Goal: Task Accomplishment & Management: Use online tool/utility

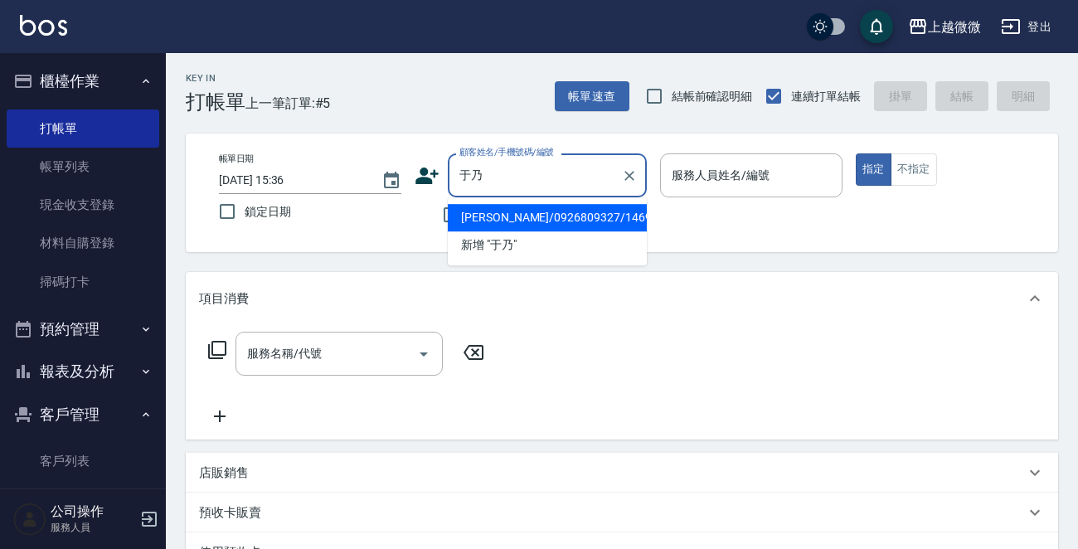
click at [523, 215] on li "[PERSON_NAME]/0926809327/1469" at bounding box center [547, 217] width 199 height 27
type input "[PERSON_NAME]/0926809327/1469"
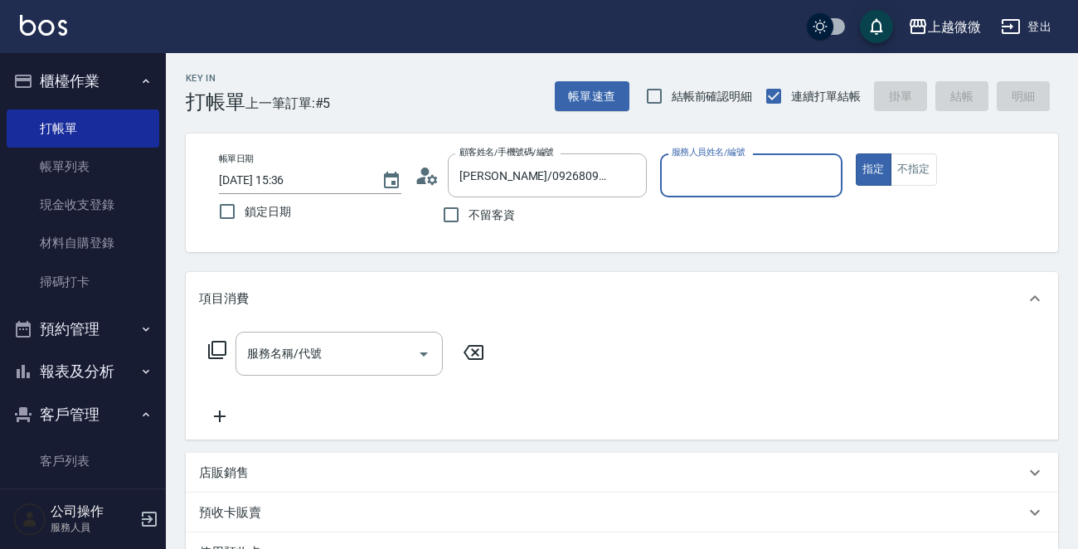
type input "Vivi-6"
click at [416, 348] on icon "Open" at bounding box center [424, 354] width 20 height 20
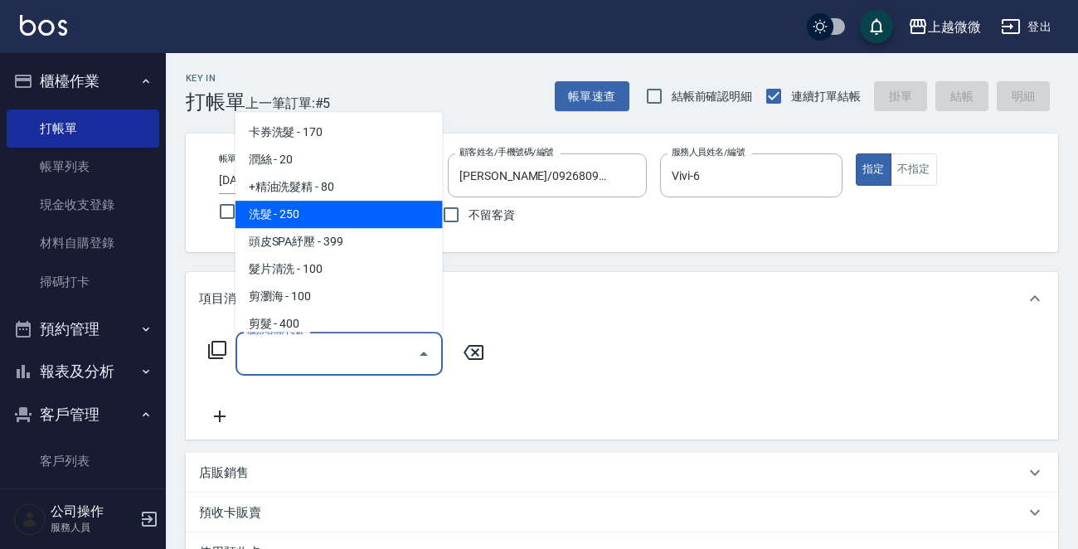
click at [378, 209] on span "洗髮 - 250" at bounding box center [339, 214] width 207 height 27
type input "洗髮(A03)"
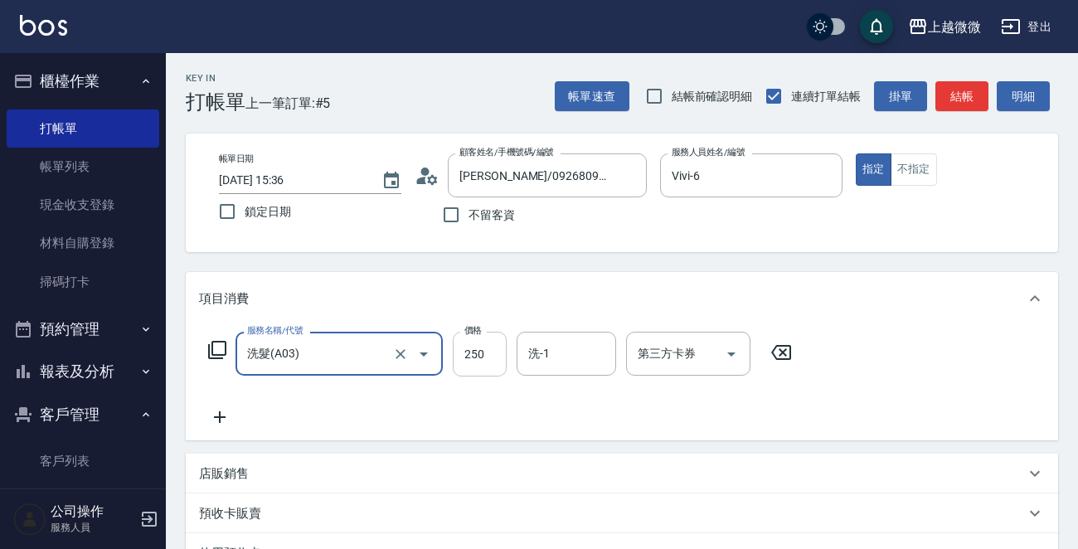
click at [498, 353] on input "250" at bounding box center [480, 354] width 54 height 45
type input "350"
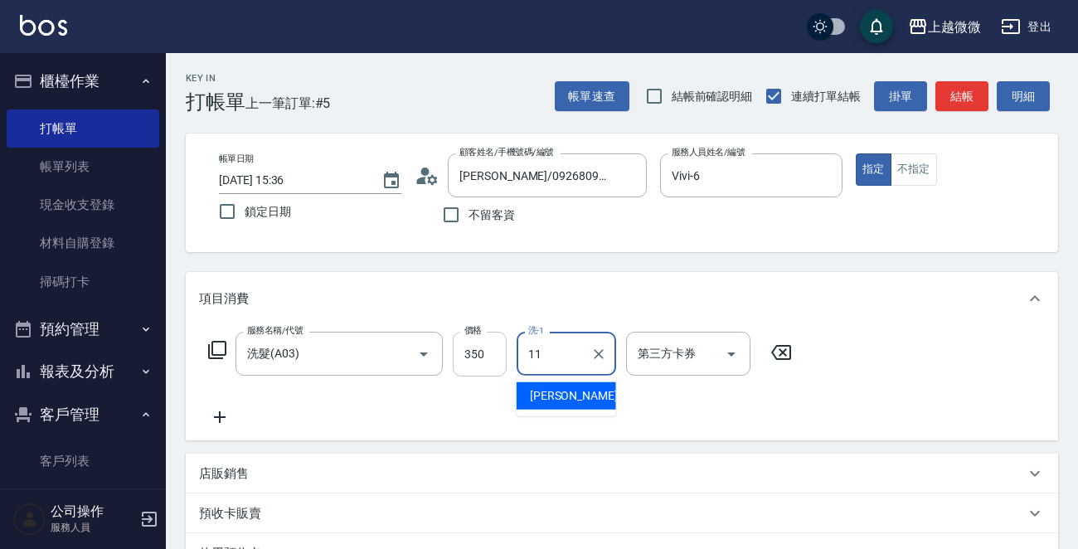
type input "[PERSON_NAME]-11"
click at [225, 413] on icon at bounding box center [219, 417] width 41 height 20
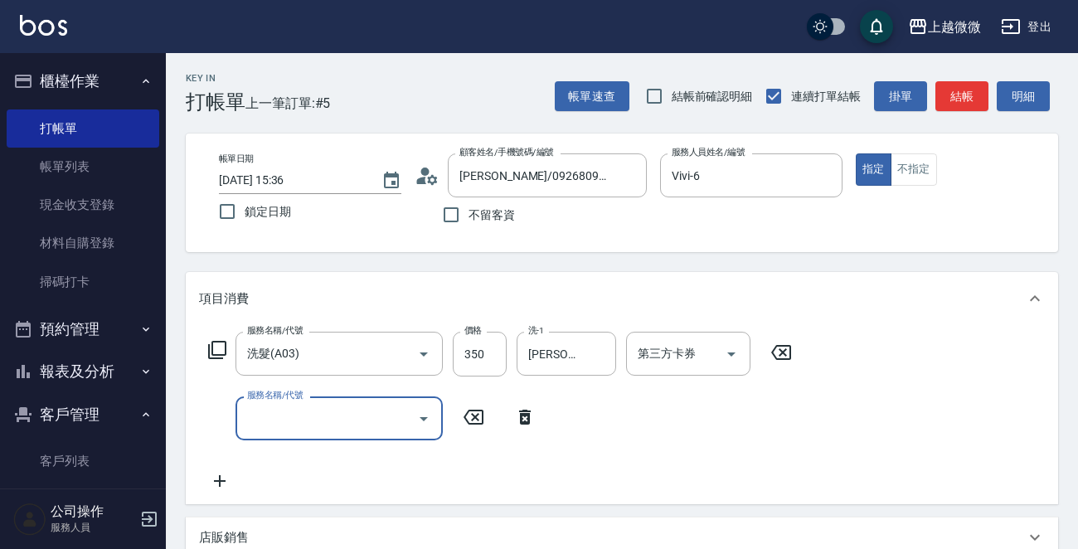
click at [423, 417] on icon "Open" at bounding box center [424, 419] width 8 height 4
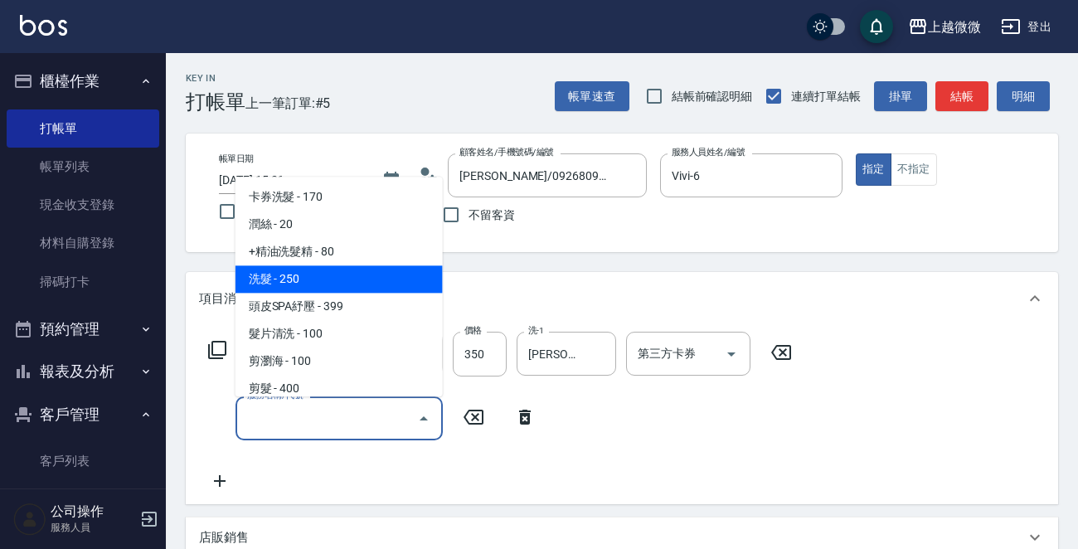
click at [378, 266] on span "洗髮 - 250" at bounding box center [339, 279] width 207 height 27
type input "洗髮(A03)"
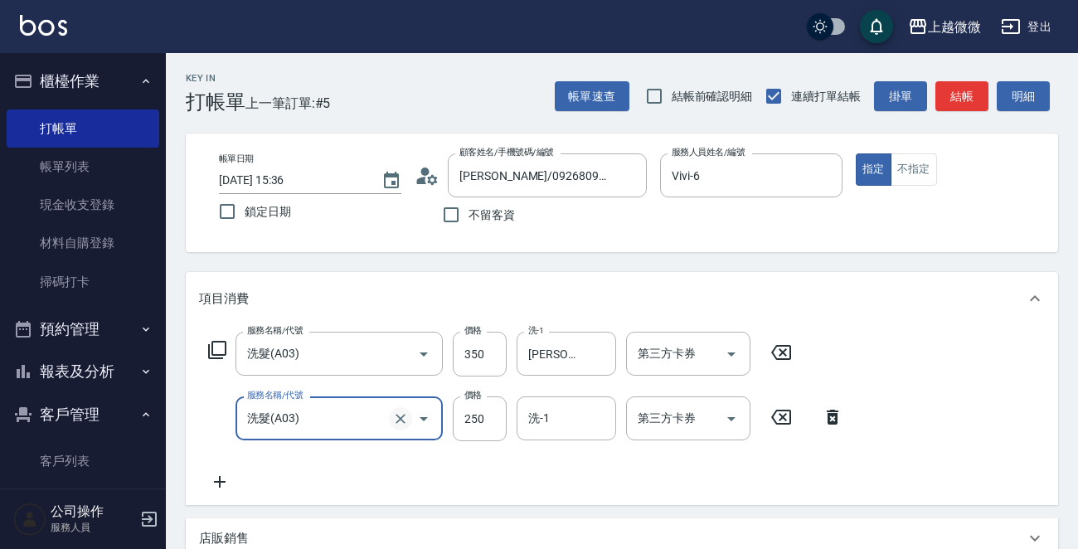
click at [402, 416] on icon "Clear" at bounding box center [401, 419] width 10 height 10
click at [427, 414] on icon "Open" at bounding box center [424, 419] width 20 height 20
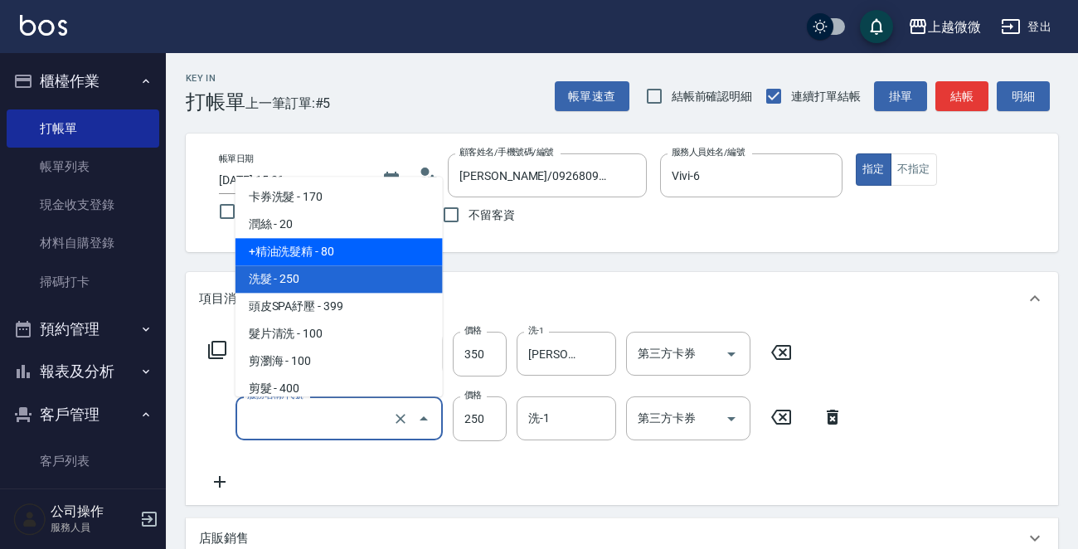
click at [387, 247] on span "+精油洗髮精 - 80" at bounding box center [339, 252] width 207 height 27
type input "+精油洗髮精(A02)"
type input "80"
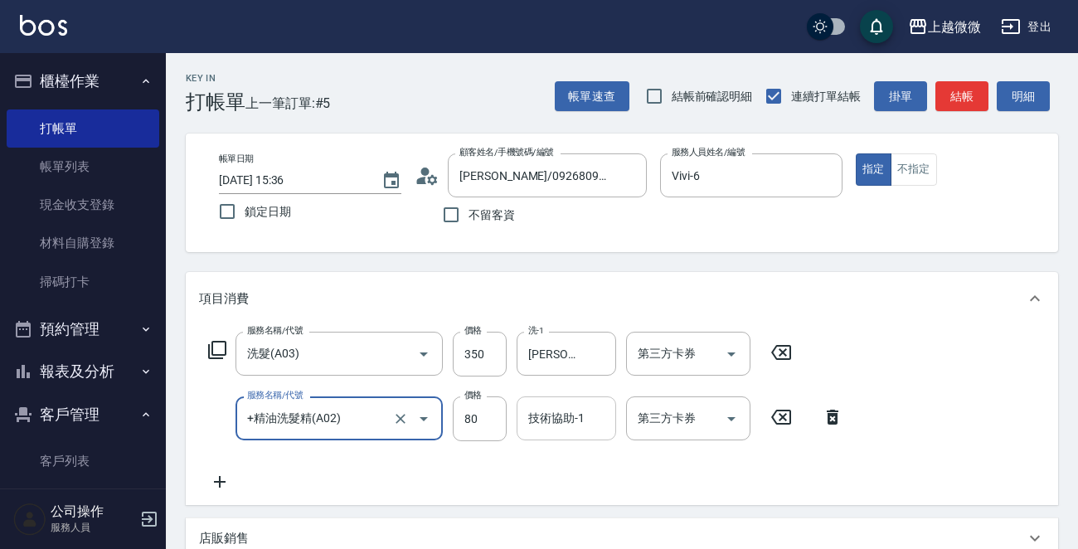
click at [556, 422] on div "技術協助-1 技術協助-1" at bounding box center [567, 418] width 100 height 44
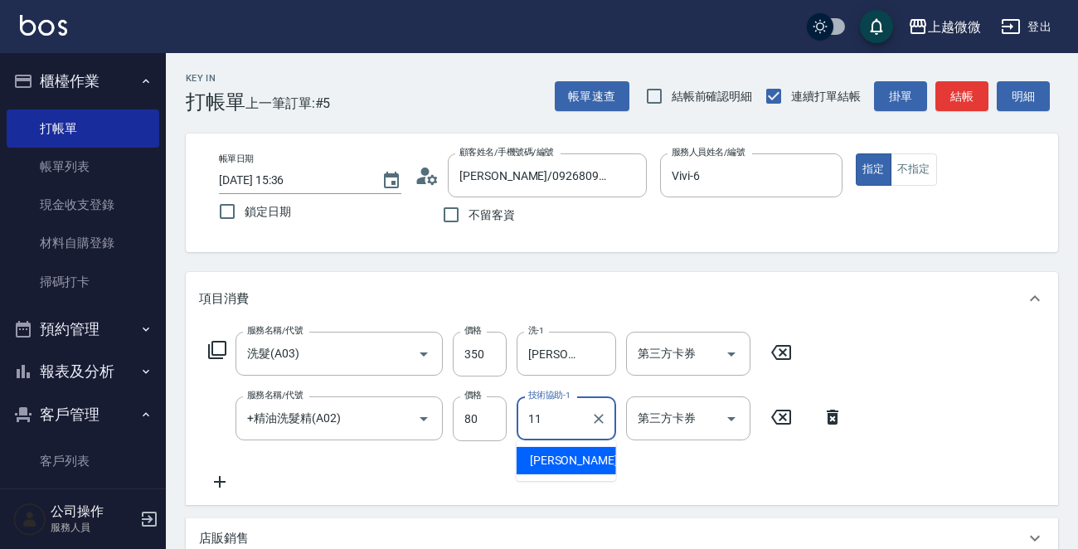
type input "[PERSON_NAME]-11"
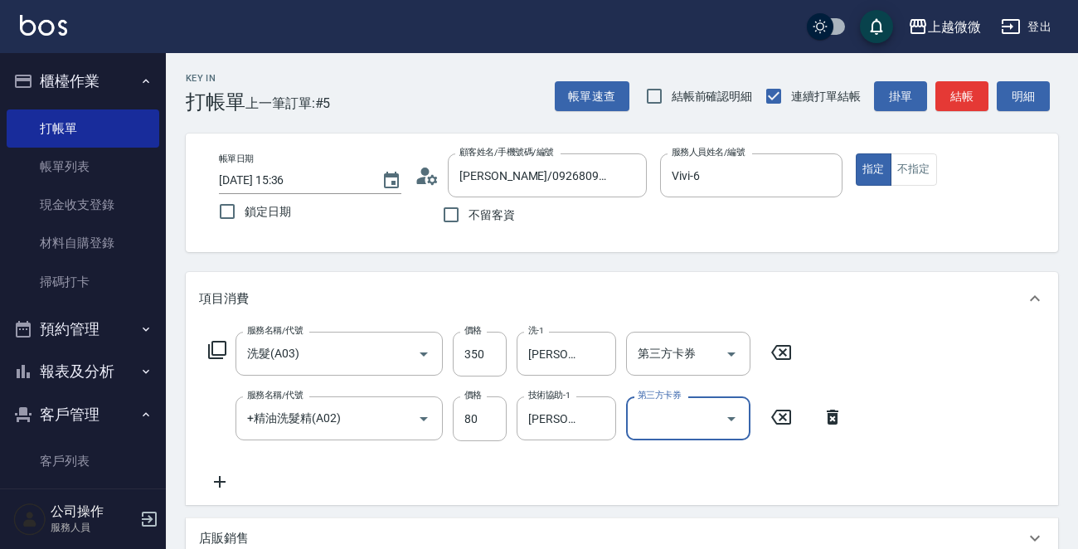
click at [224, 482] on icon at bounding box center [220, 482] width 12 height 12
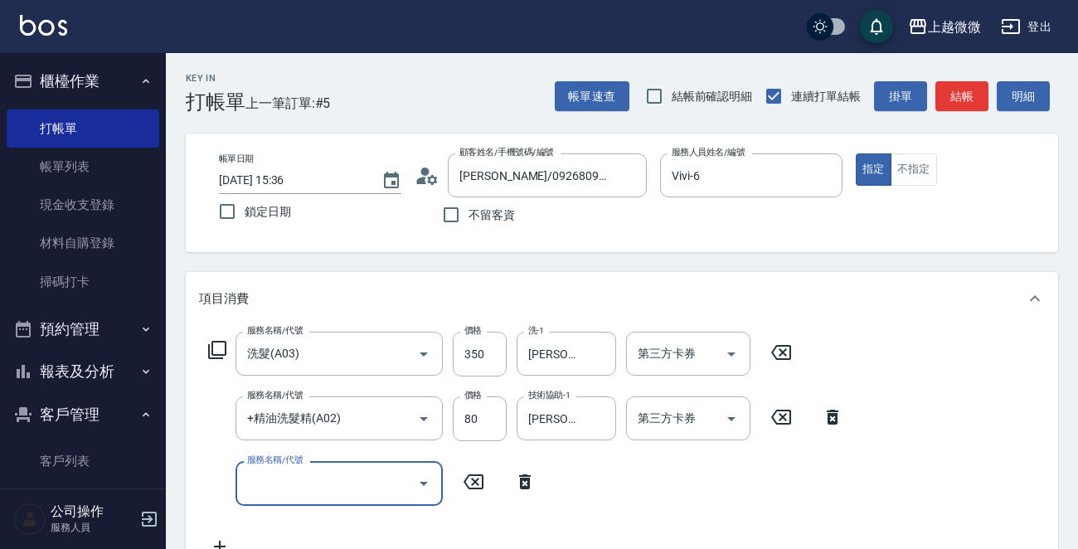
click at [422, 484] on icon "Open" at bounding box center [424, 484] width 8 height 4
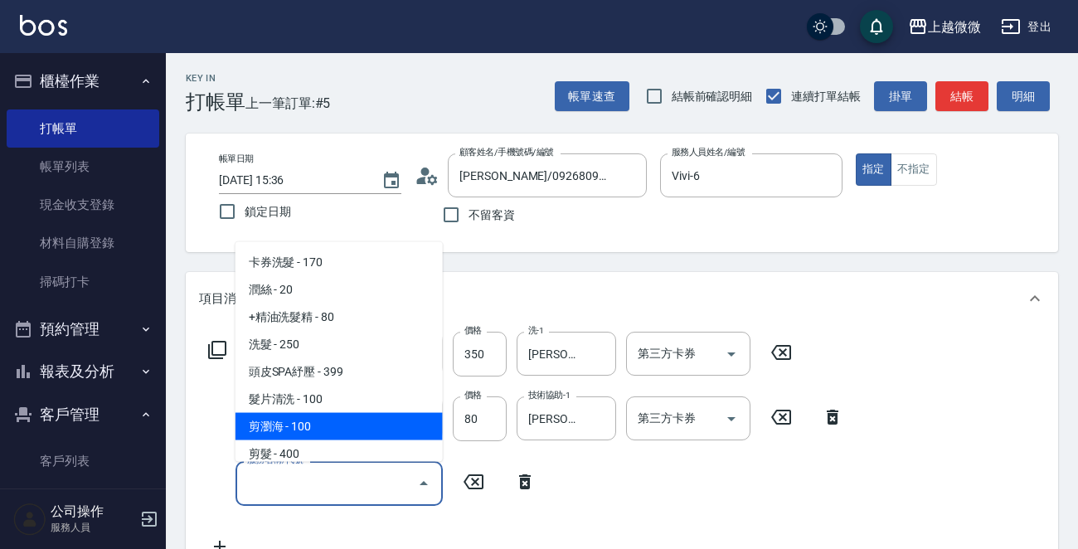
click at [392, 421] on span "剪瀏海 - 100" at bounding box center [339, 426] width 207 height 27
type input "剪瀏海(B01)"
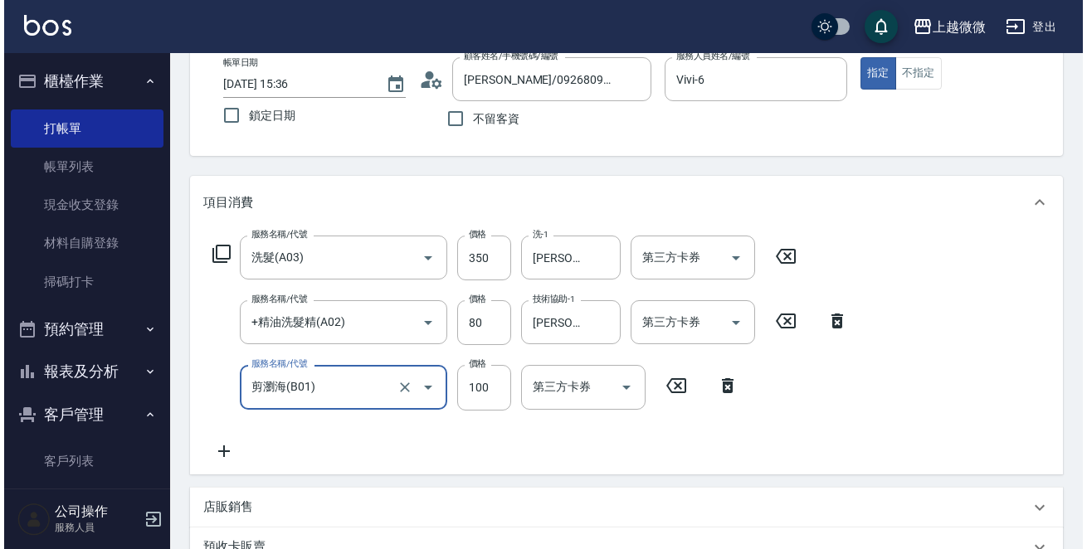
scroll to position [249, 0]
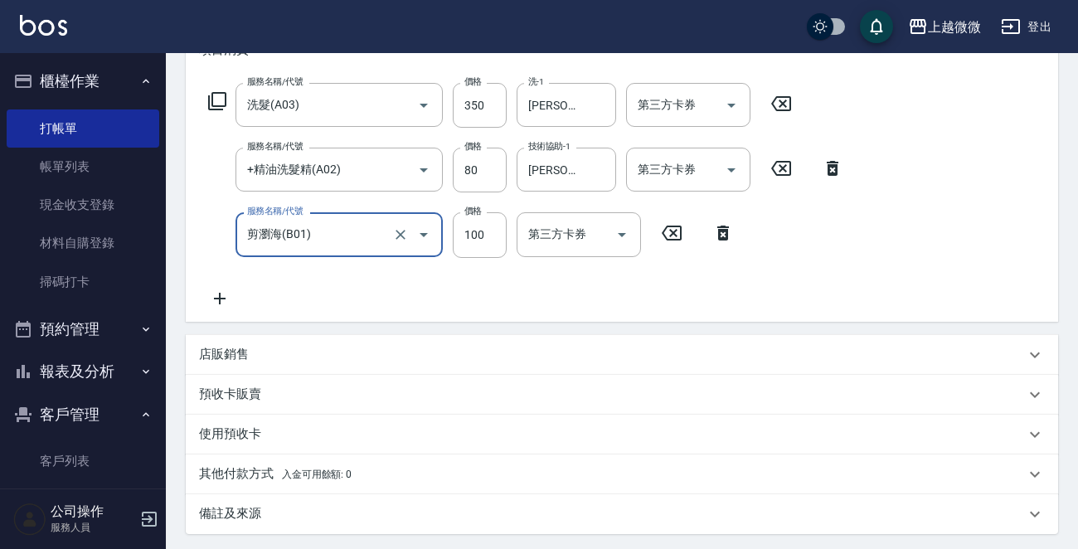
click at [224, 300] on icon at bounding box center [219, 299] width 41 height 20
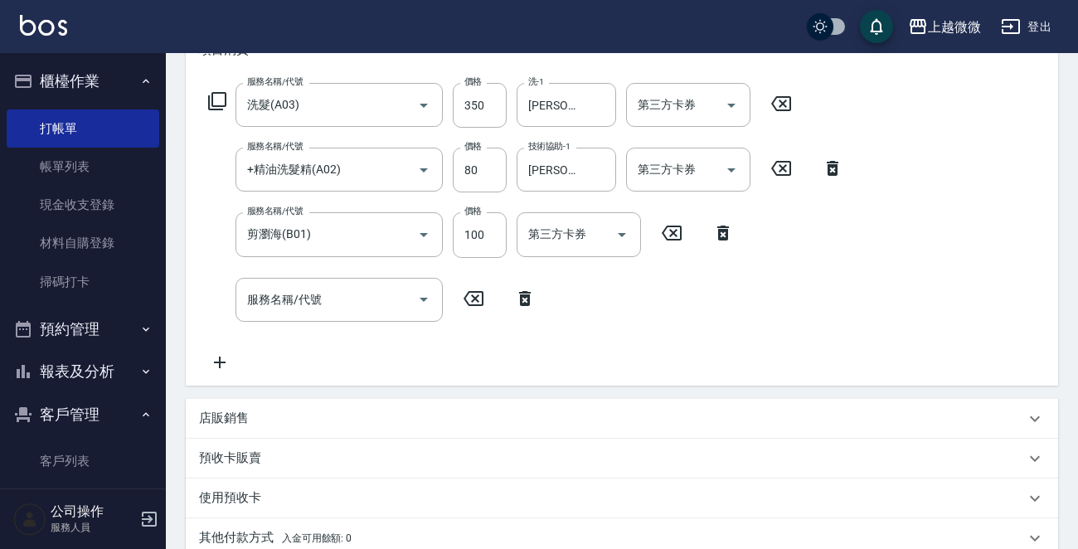
click at [210, 106] on icon at bounding box center [217, 101] width 20 height 20
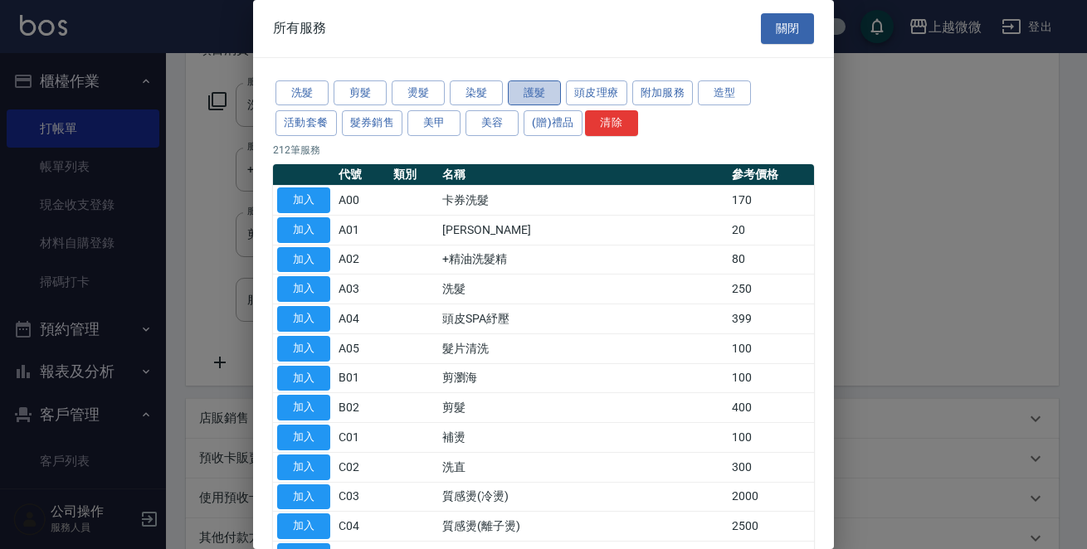
click at [547, 86] on button "護髮" at bounding box center [534, 93] width 53 height 26
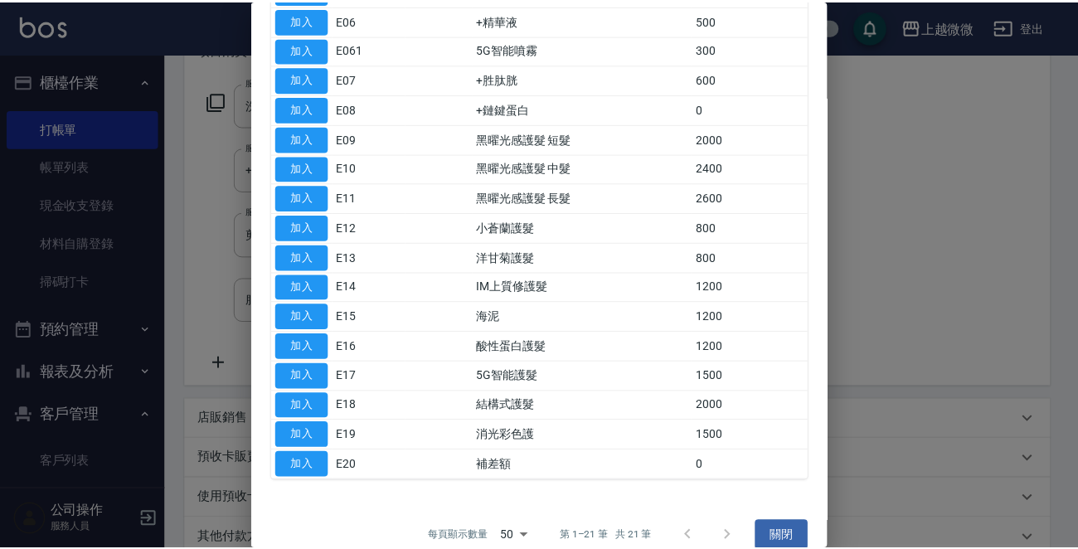
scroll to position [332, 0]
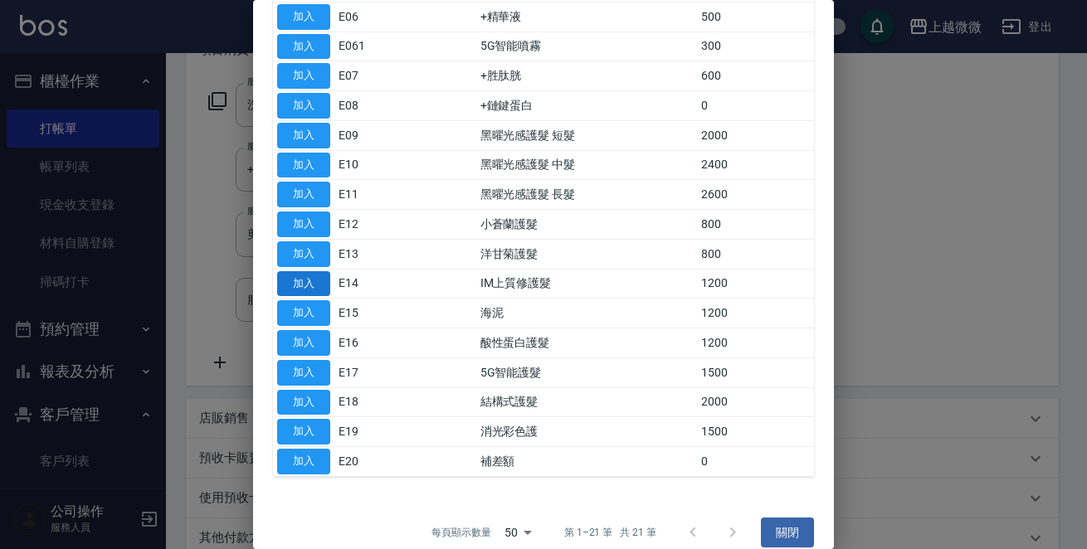
click at [293, 275] on button "加入" at bounding box center [303, 284] width 53 height 26
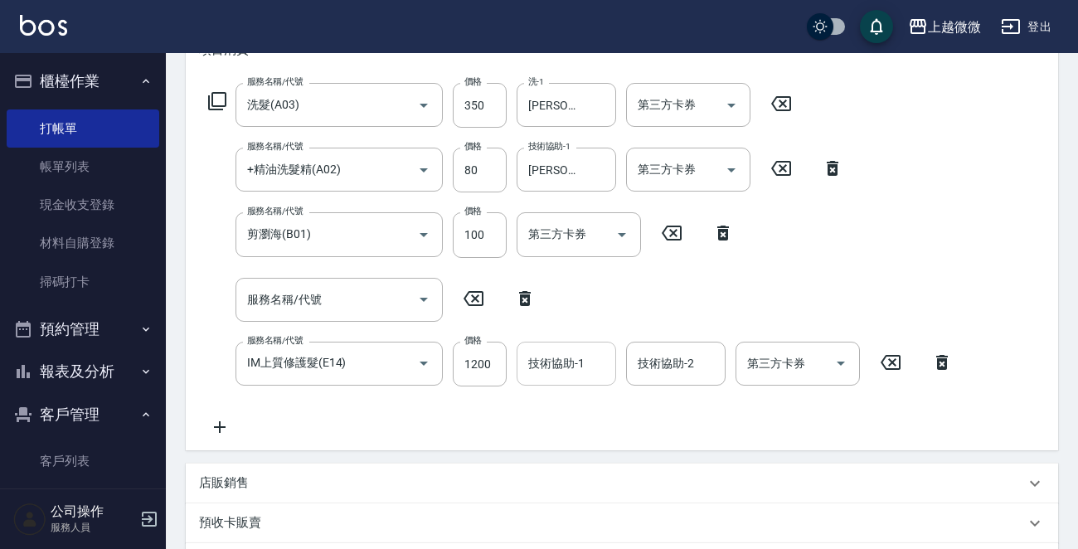
click at [556, 364] on div "技術協助-1 技術協助-1" at bounding box center [567, 364] width 100 height 44
type input "[PERSON_NAME]-11"
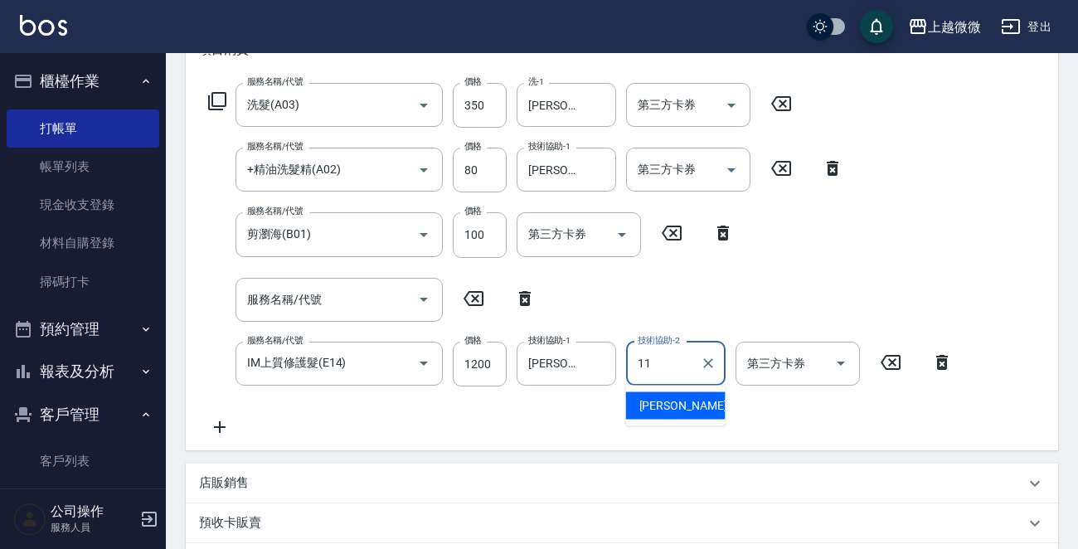
type input "[PERSON_NAME]-11"
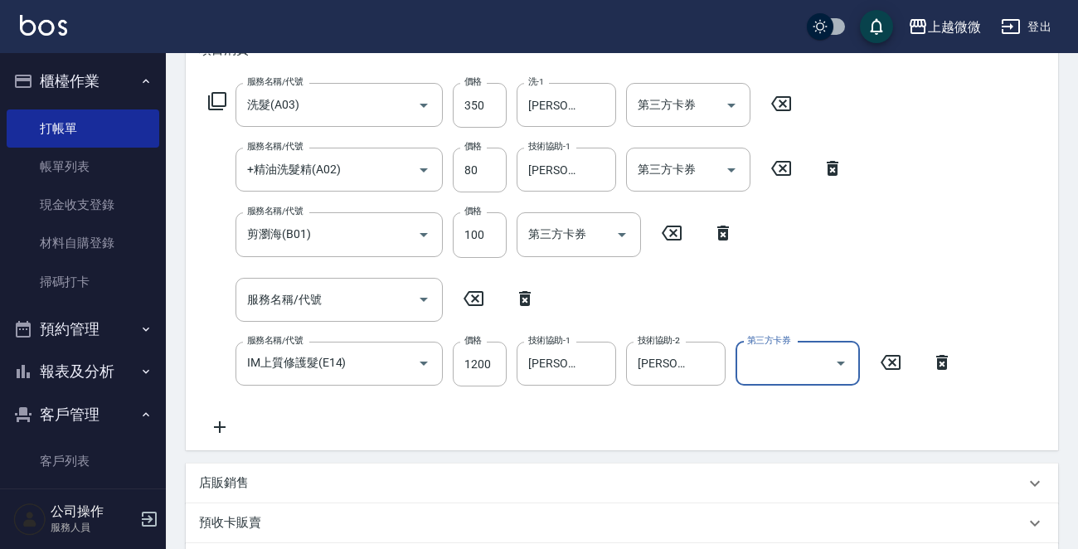
click at [223, 424] on icon at bounding box center [219, 427] width 41 height 20
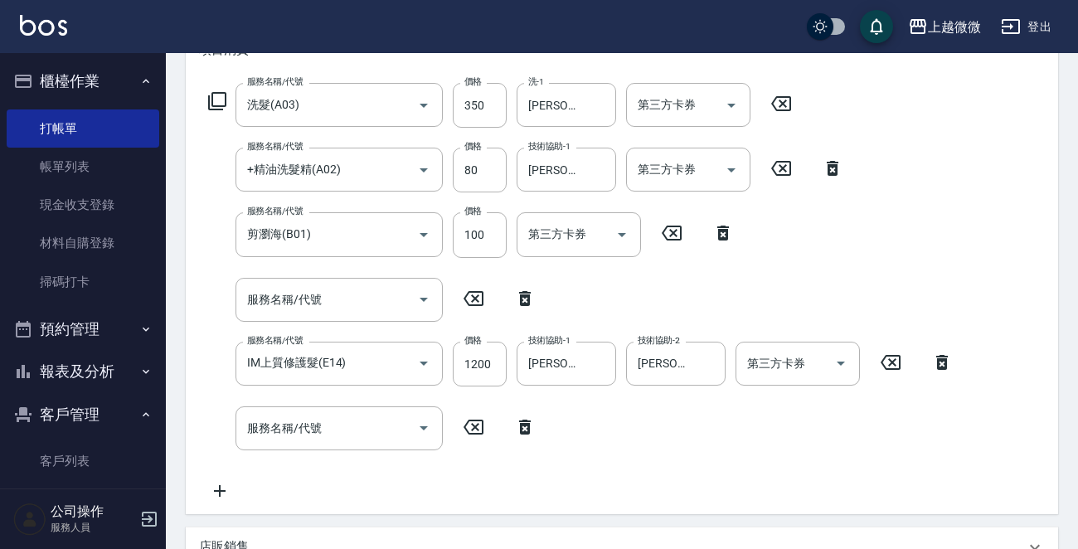
click at [220, 94] on icon at bounding box center [217, 101] width 20 height 20
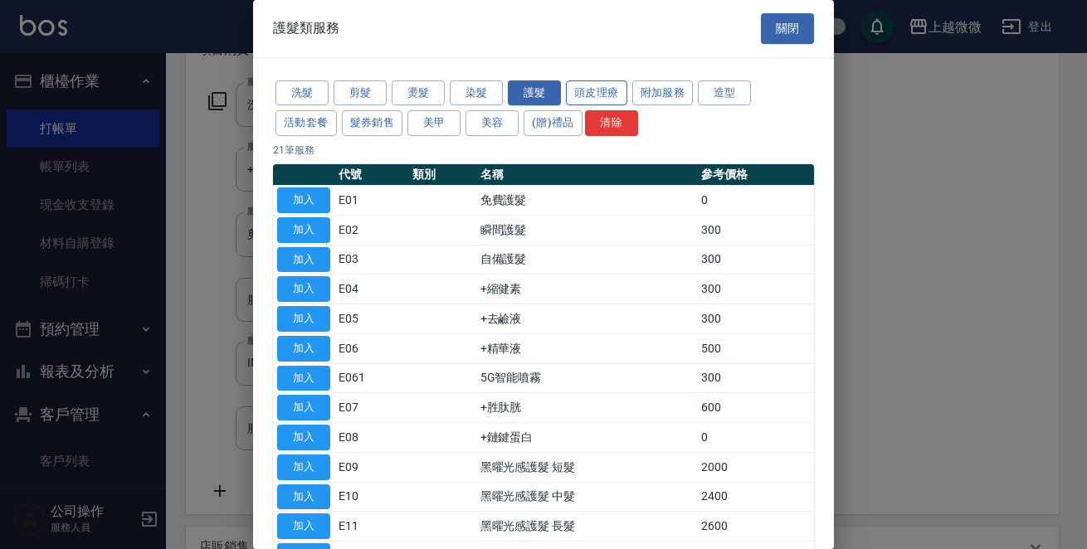
click at [576, 90] on button "頭皮理療" at bounding box center [596, 93] width 61 height 26
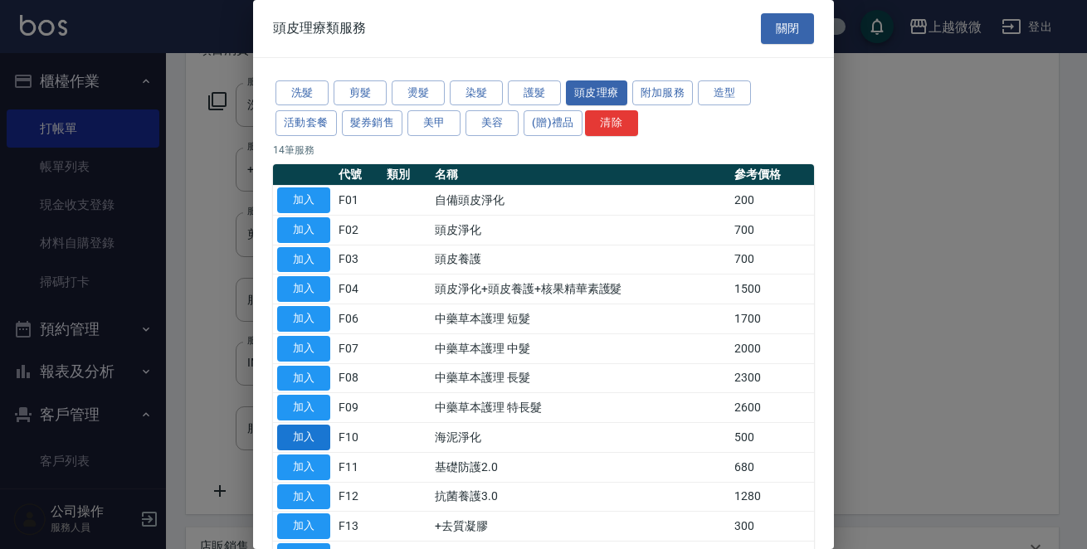
click at [301, 440] on button "加入" at bounding box center [303, 438] width 53 height 26
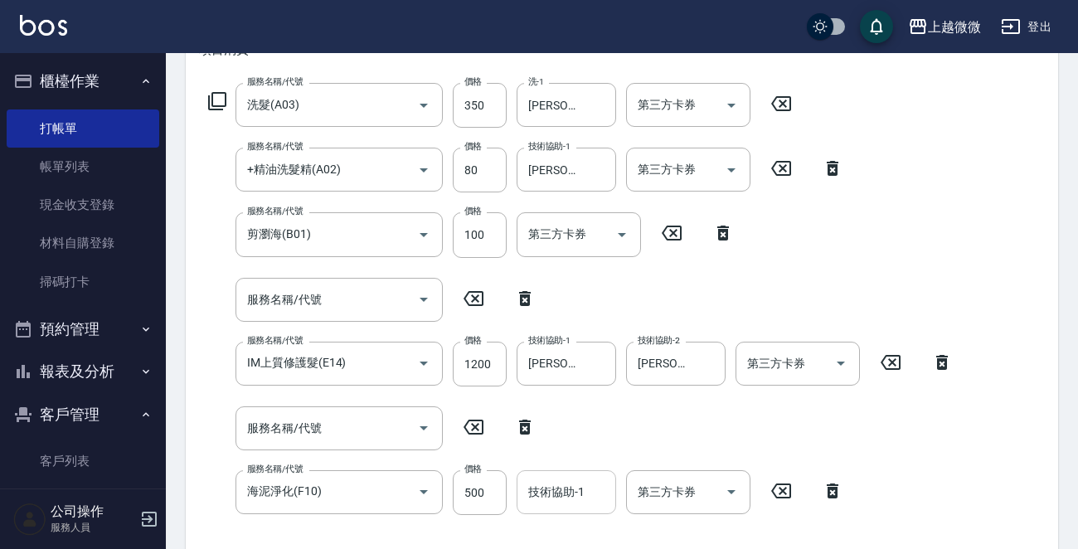
click at [571, 495] on input "技術協助-1" at bounding box center [566, 492] width 85 height 29
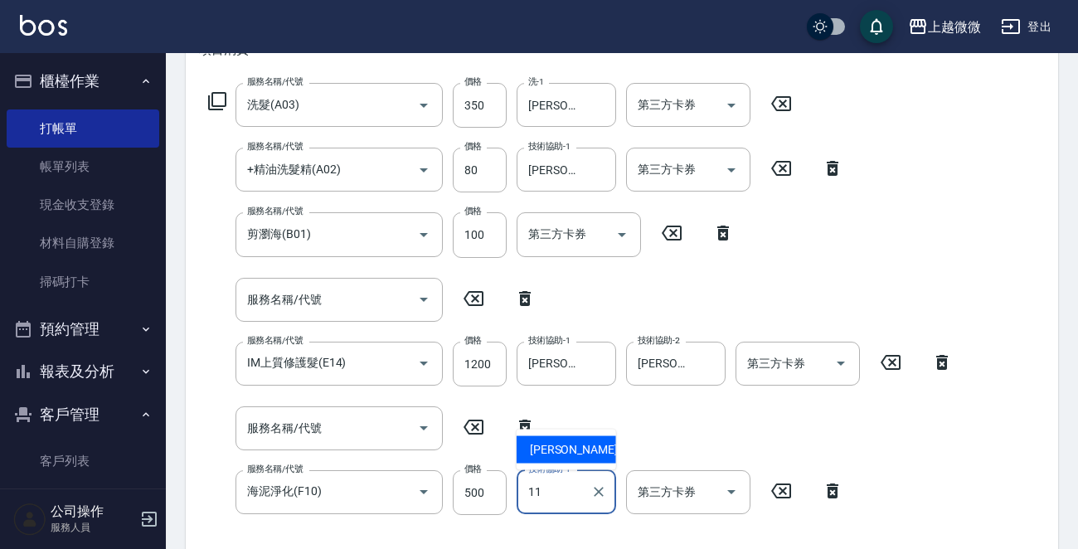
type input "[PERSON_NAME]-11"
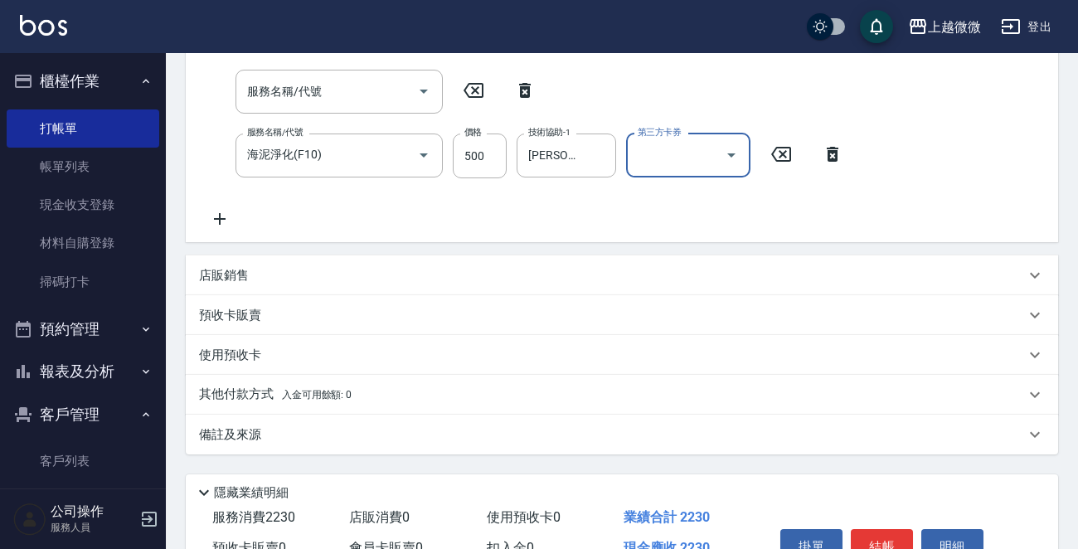
scroll to position [674, 0]
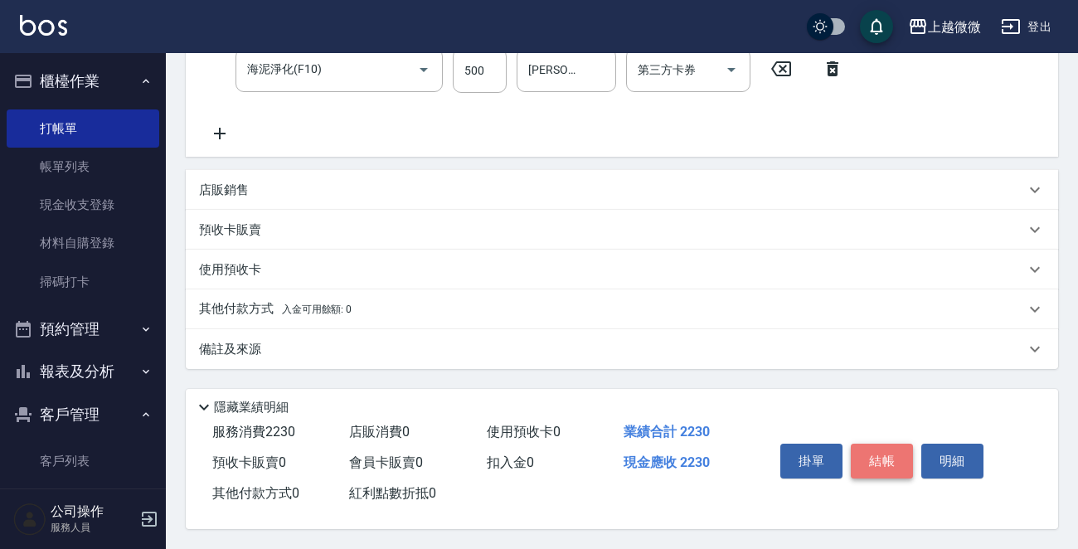
click at [886, 452] on button "結帳" at bounding box center [882, 461] width 62 height 35
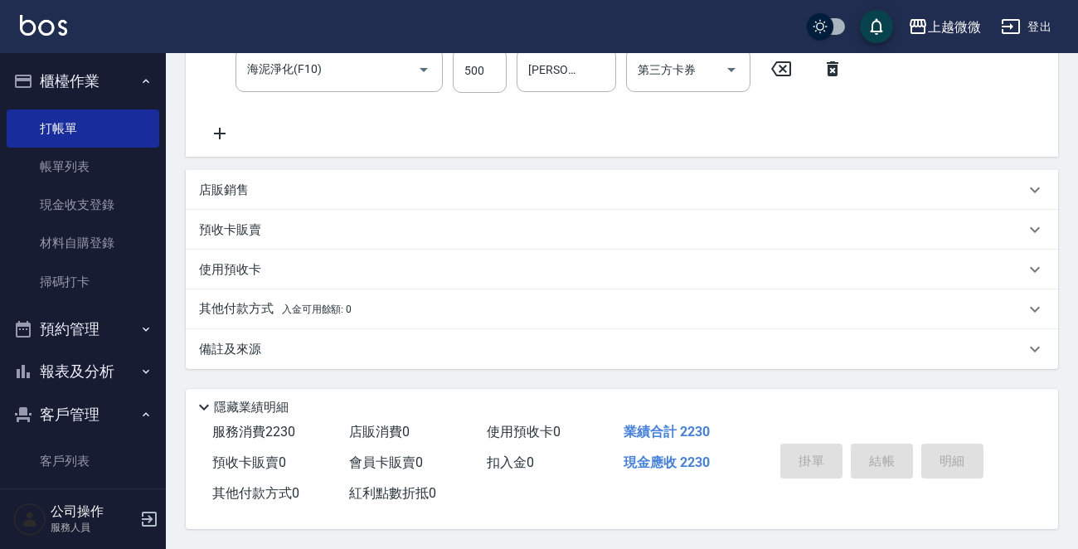
type input "[DATE] 17:04"
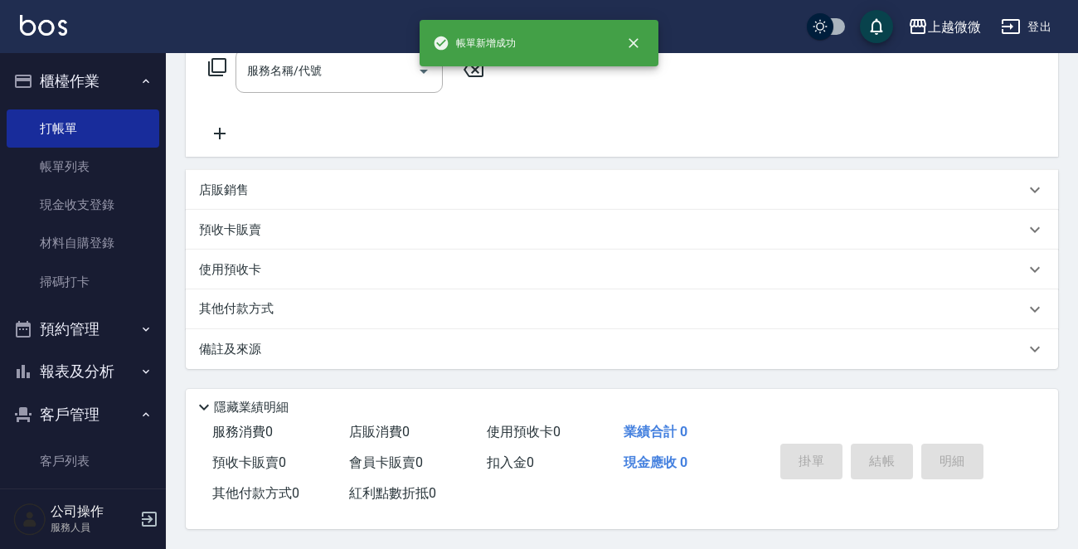
scroll to position [0, 0]
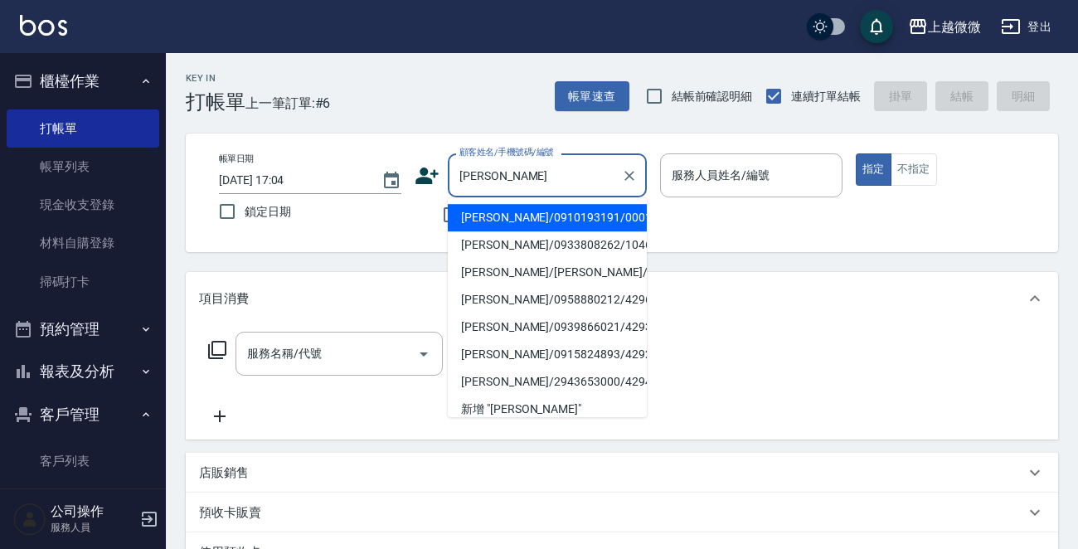
click at [564, 225] on li "[PERSON_NAME]/0910193191/0001" at bounding box center [547, 217] width 199 height 27
type input "[PERSON_NAME]/0910193191/0001"
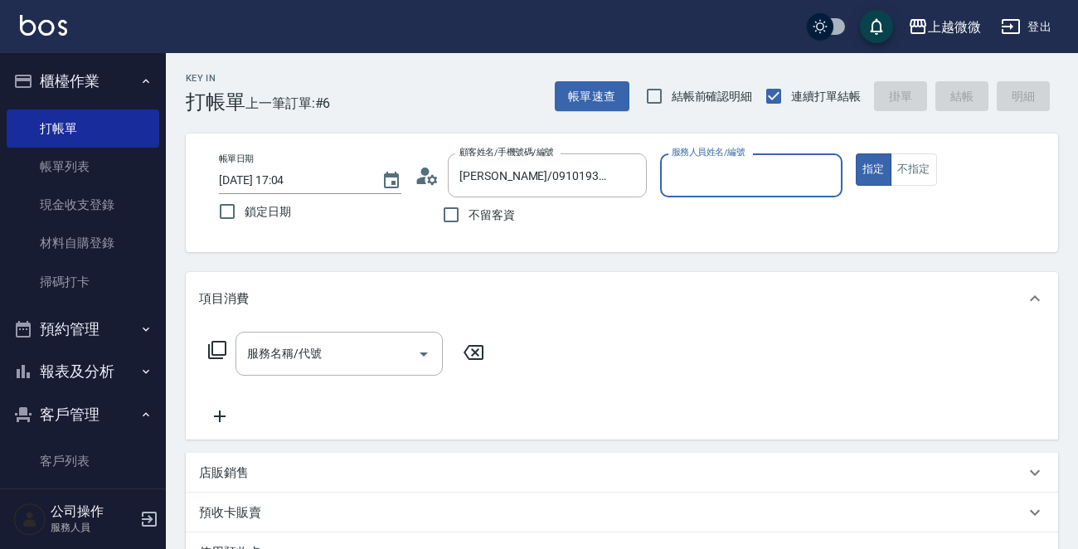
type input "Vivi-6"
click at [421, 353] on icon "Open" at bounding box center [424, 355] width 8 height 4
click at [220, 349] on icon at bounding box center [217, 350] width 20 height 20
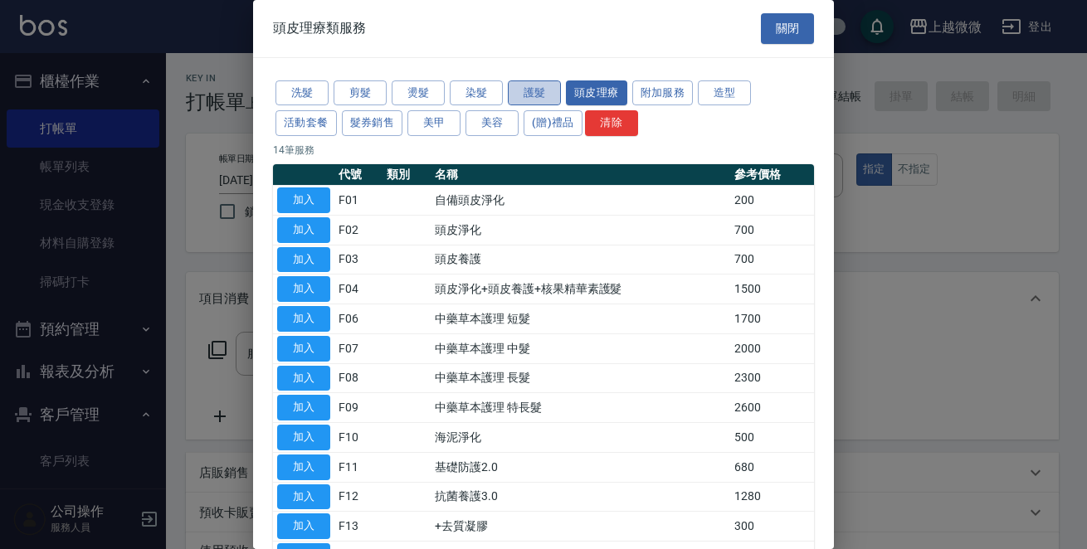
click at [528, 88] on button "護髮" at bounding box center [534, 93] width 53 height 26
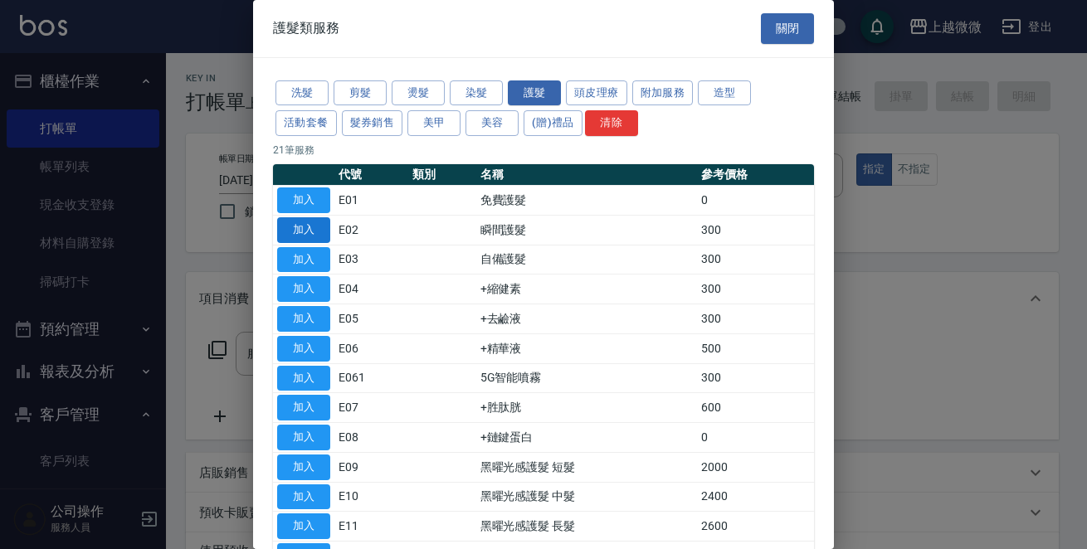
click at [321, 231] on button "加入" at bounding box center [303, 230] width 53 height 26
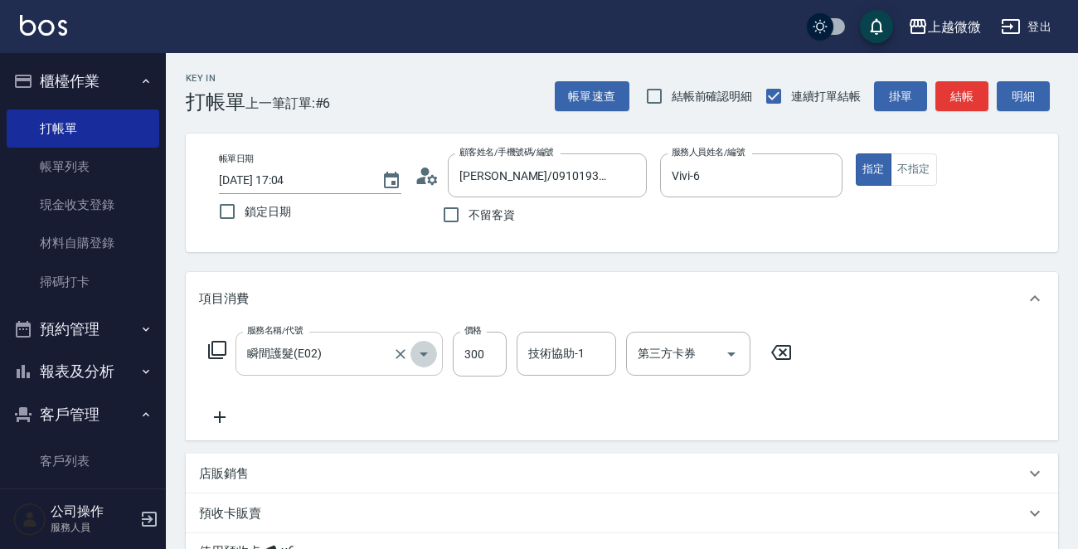
click at [425, 351] on icon "Open" at bounding box center [424, 354] width 20 height 20
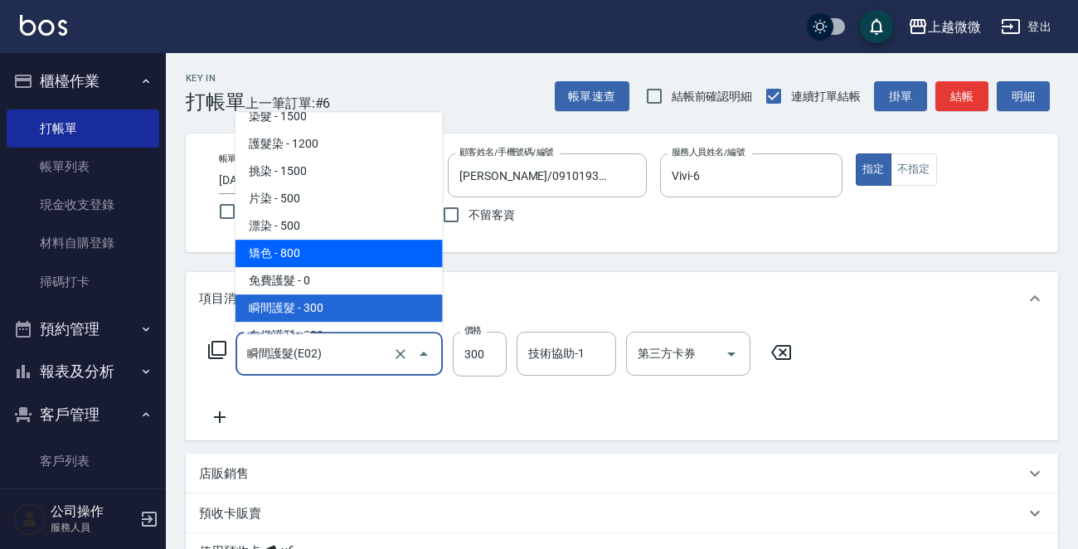
scroll to position [869, 0]
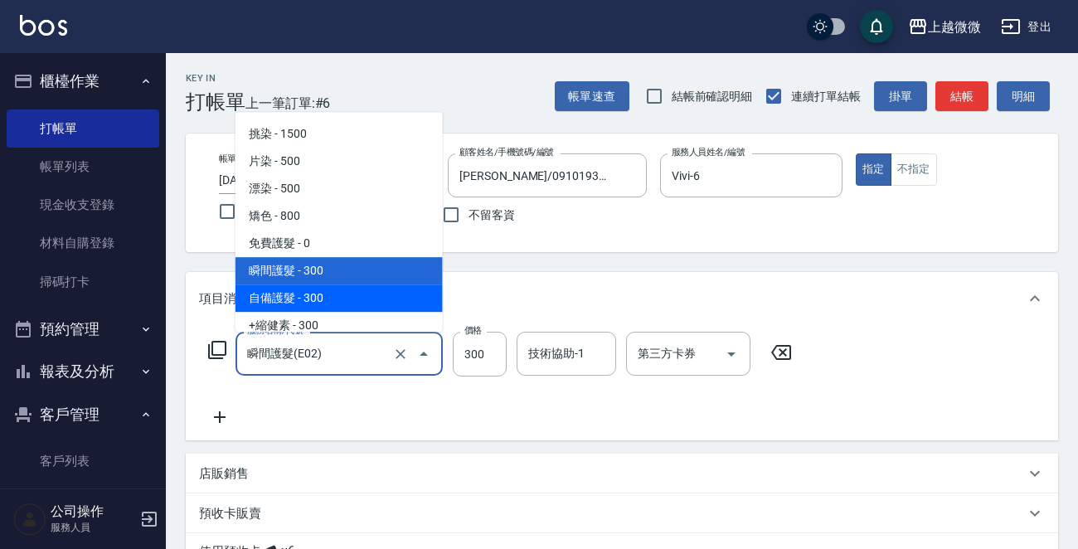
click at [375, 284] on span "自備護髮 - 300" at bounding box center [339, 297] width 207 height 27
type input "自備護髮(E03)"
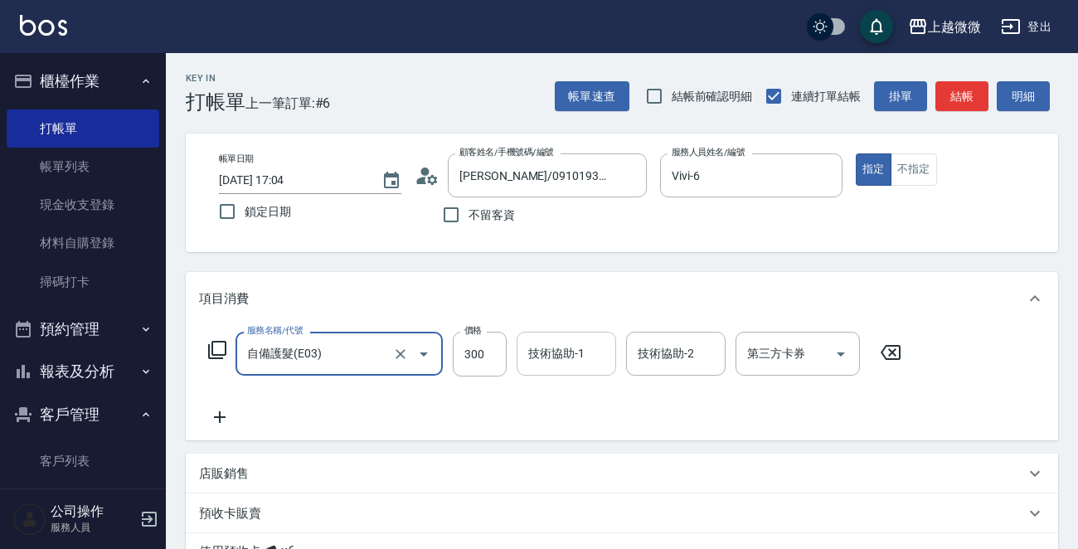
click at [542, 358] on div "技術協助-1 技術協助-1" at bounding box center [567, 354] width 100 height 44
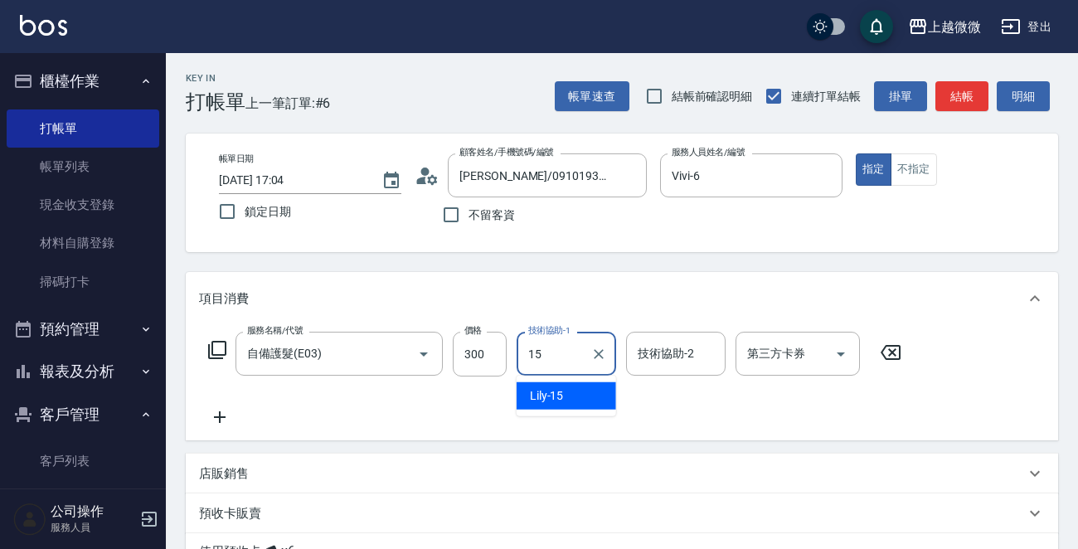
type input "Lily-15"
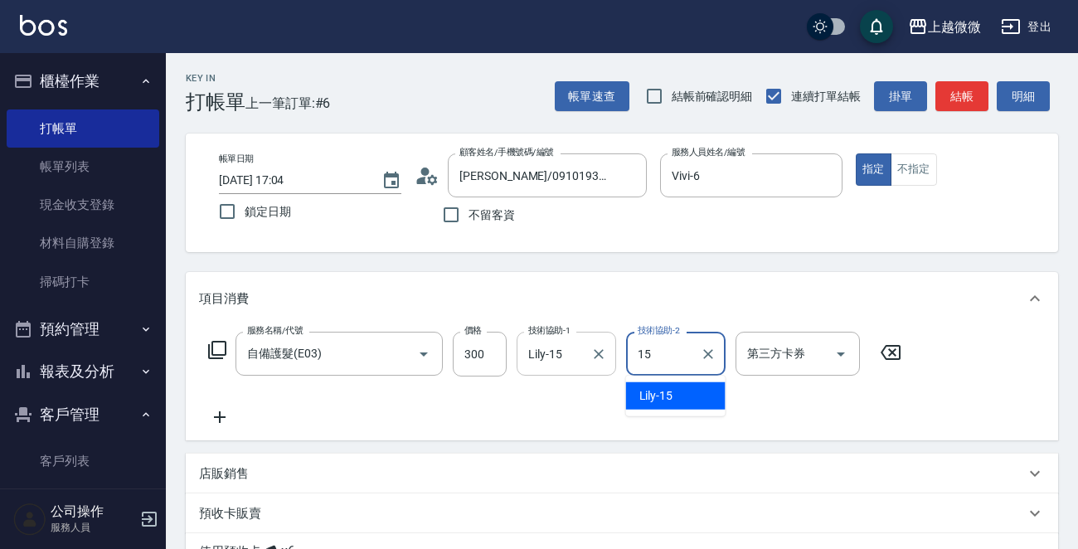
type input "Lily-15"
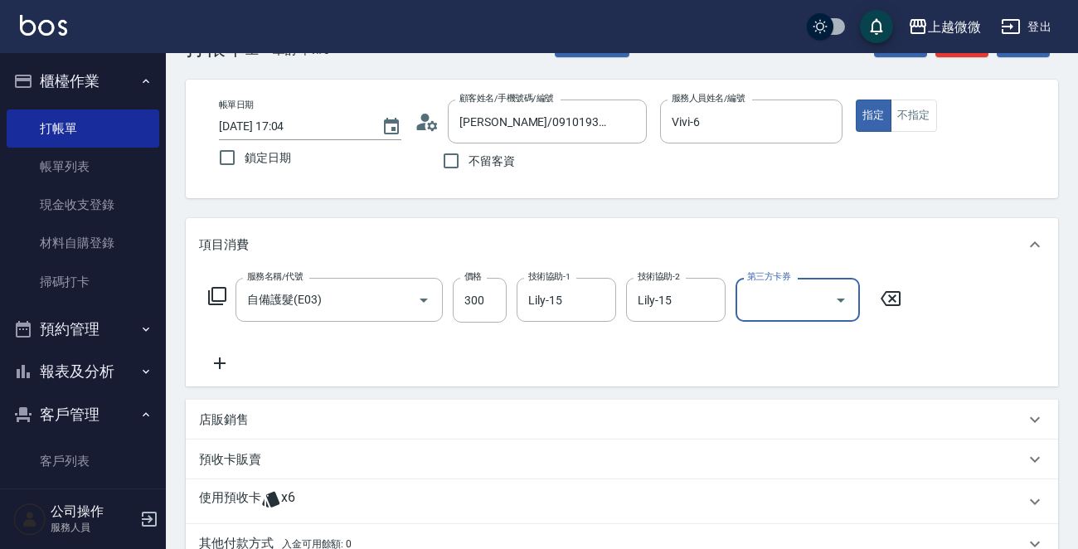
scroll to position [83, 0]
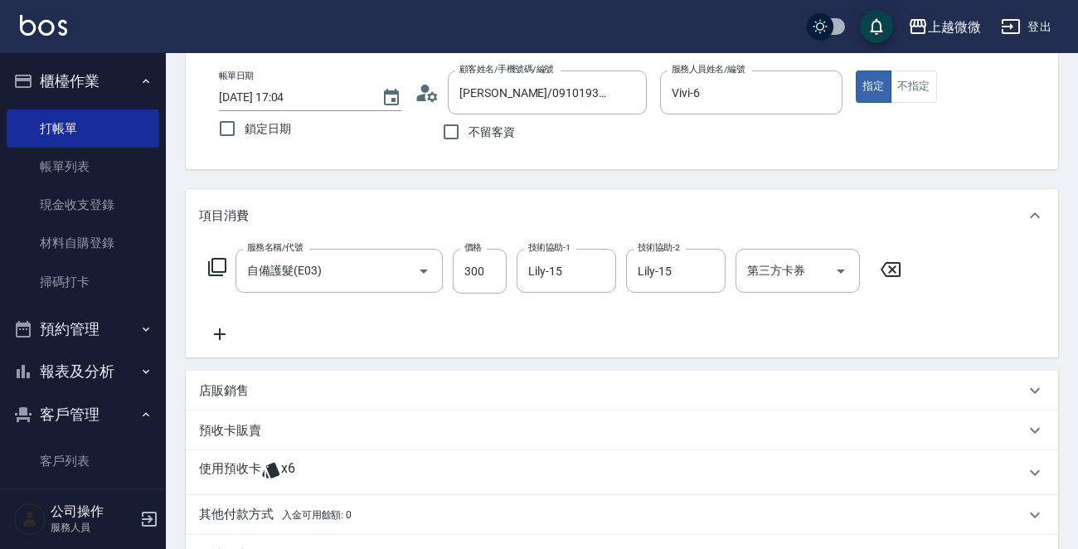
click at [234, 469] on p "使用預收卡" at bounding box center [230, 472] width 62 height 25
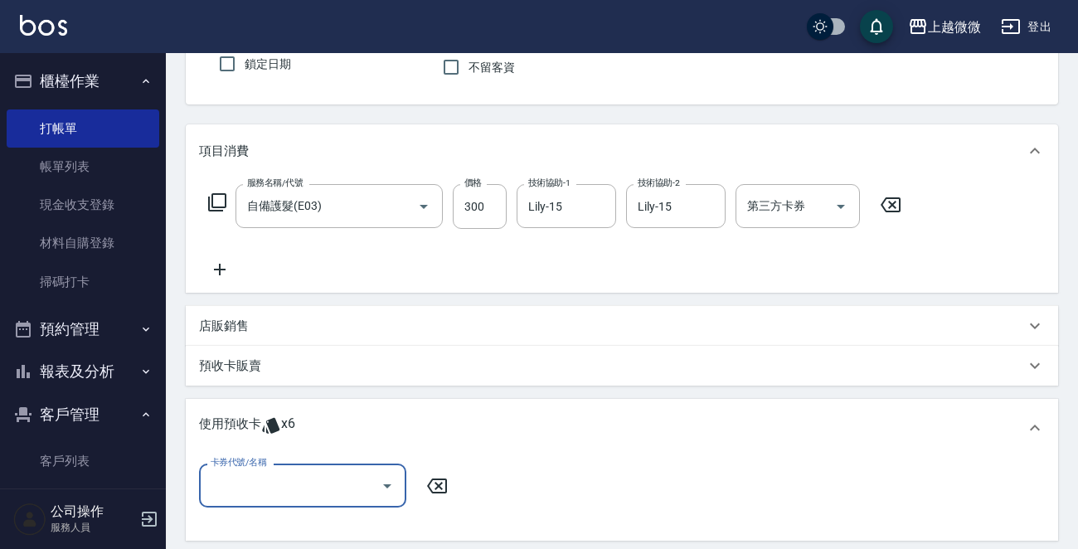
scroll to position [249, 0]
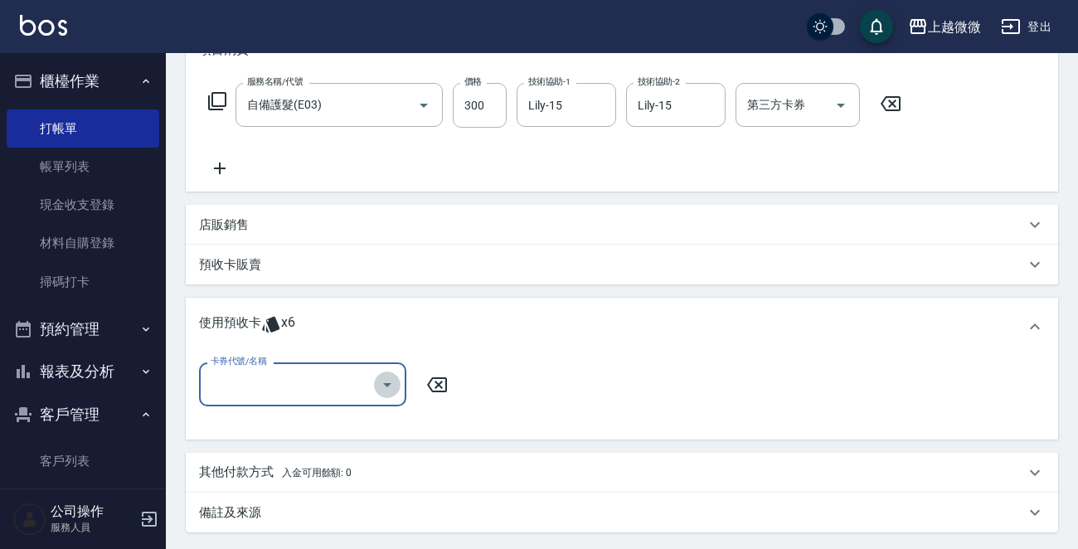
click at [382, 381] on icon "Open" at bounding box center [387, 385] width 20 height 20
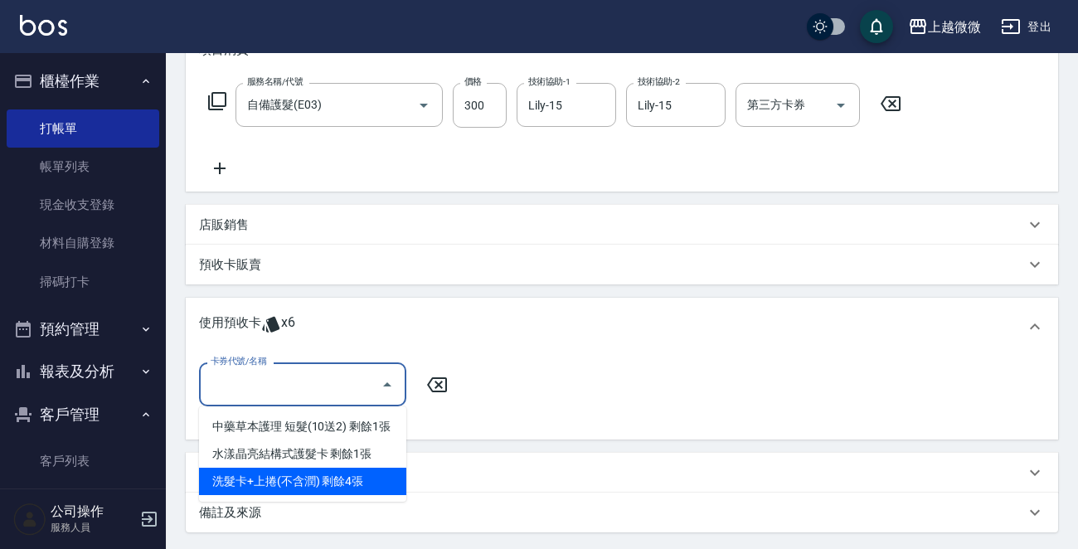
click at [382, 469] on div "洗髮卡+上捲(不含潤) 剩餘4張" at bounding box center [302, 481] width 207 height 27
type input "洗髮卡+上捲(不含潤)"
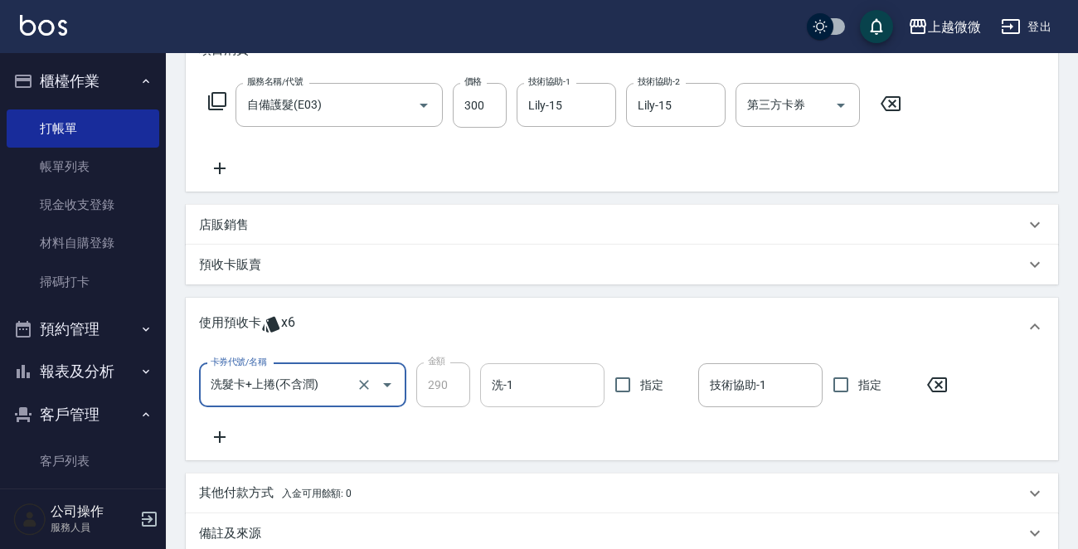
click at [530, 384] on input "洗-1" at bounding box center [542, 385] width 109 height 29
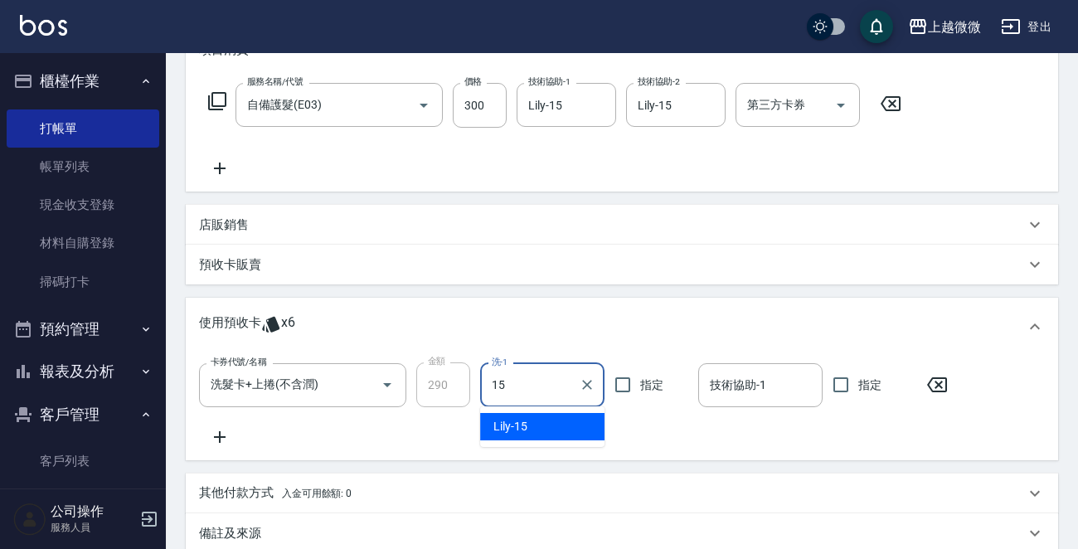
type input "Lily-15"
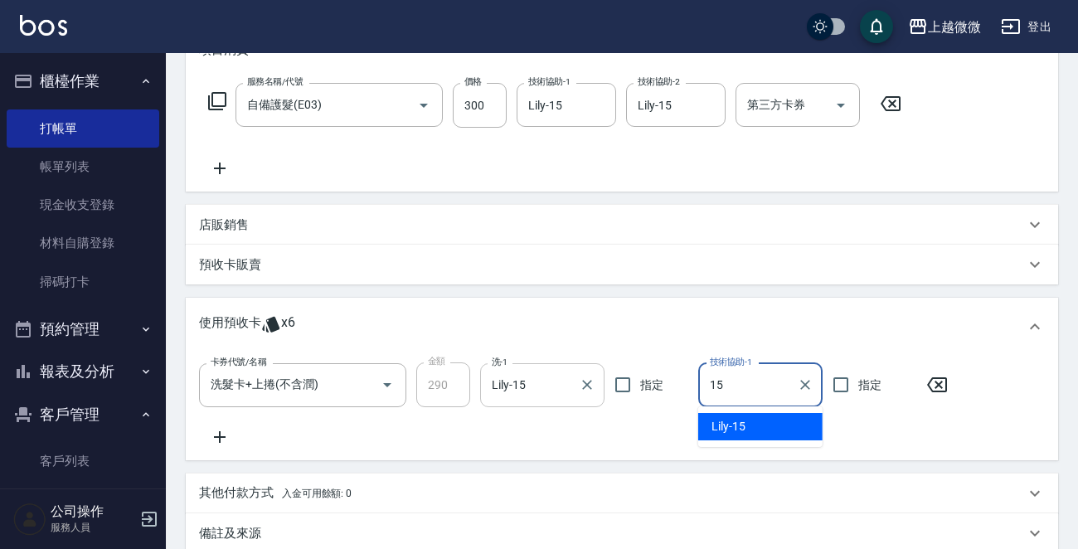
type input "Lily-15"
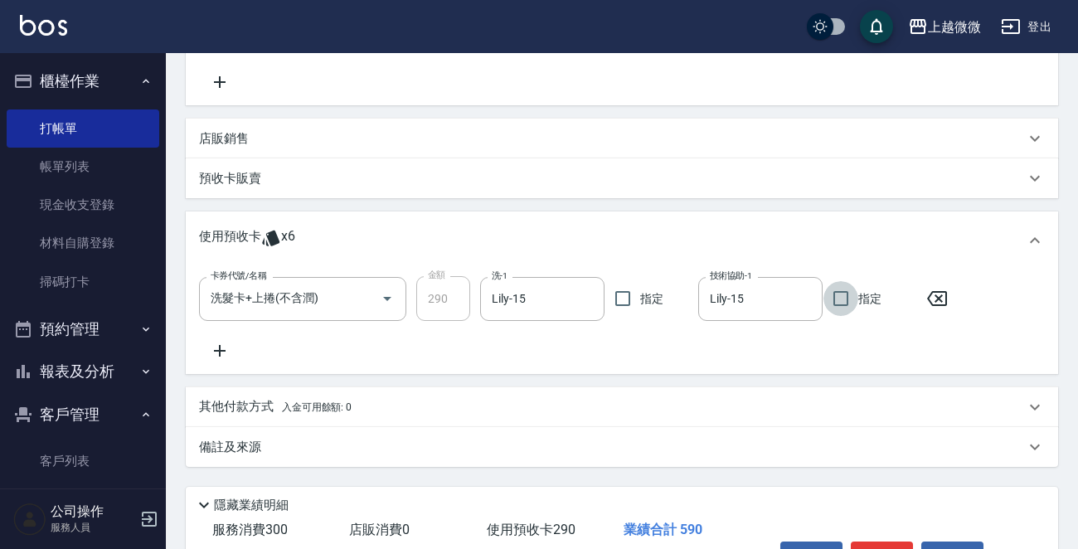
scroll to position [415, 0]
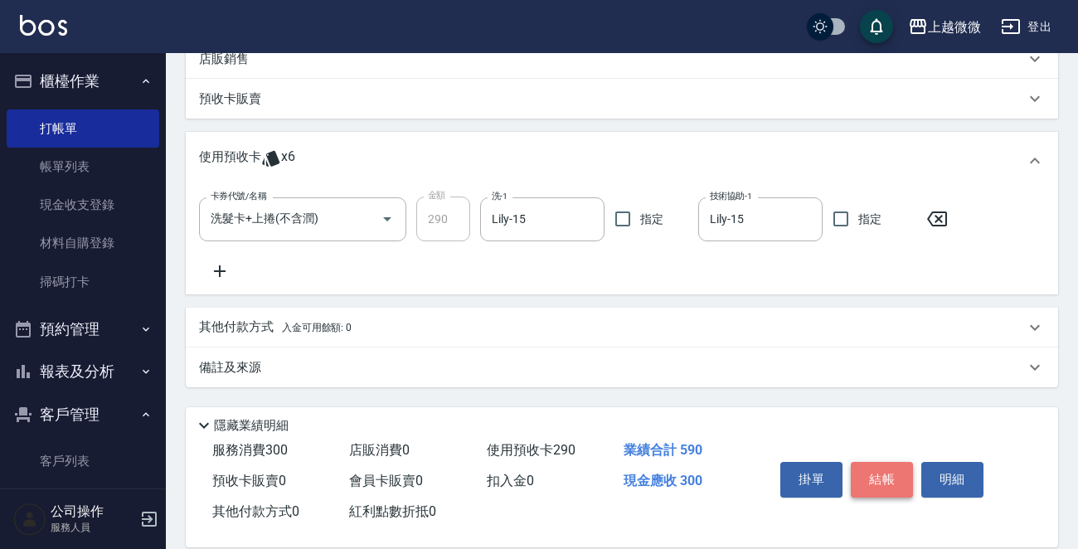
click at [883, 474] on button "結帳" at bounding box center [882, 479] width 62 height 35
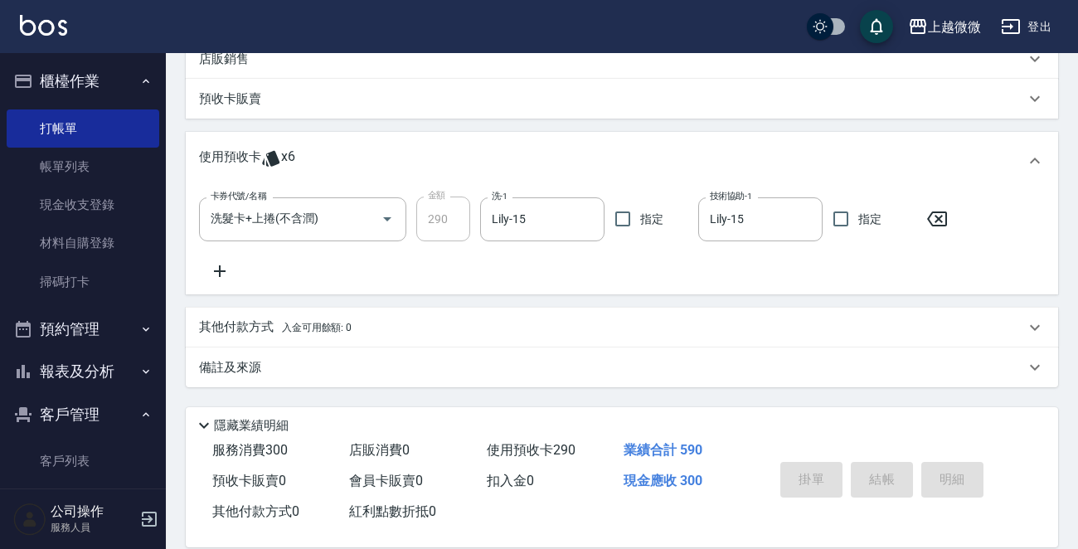
type input "[DATE] 17:05"
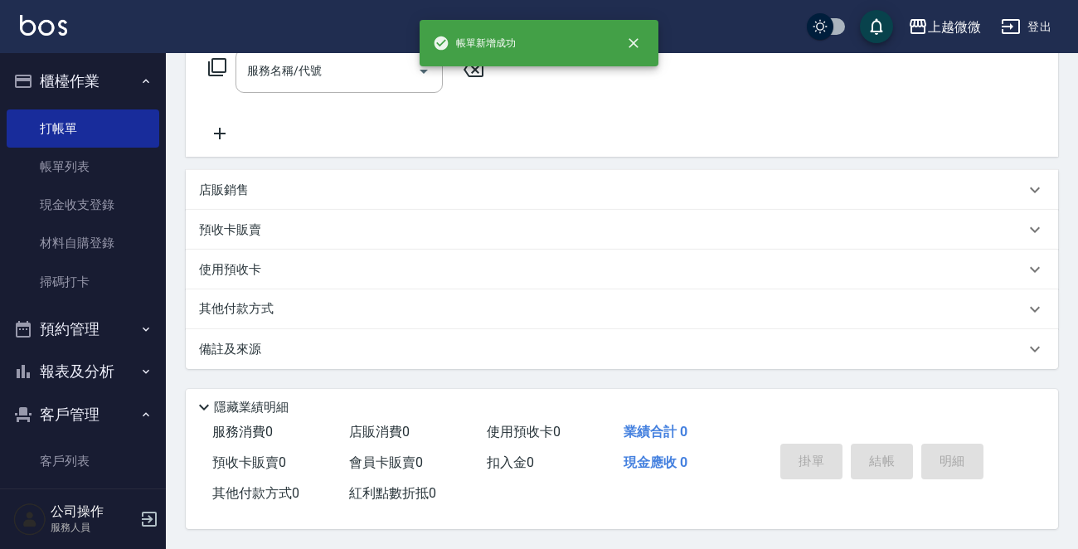
scroll to position [0, 0]
